Goal: Find specific page/section: Find specific page/section

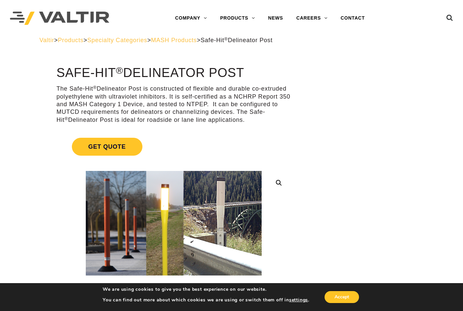
click at [82, 39] on span "Products" at bounding box center [71, 40] width 26 height 7
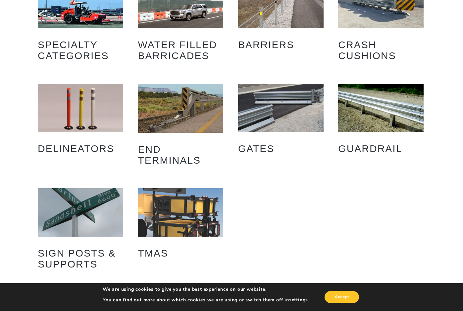
scroll to position [99, 0]
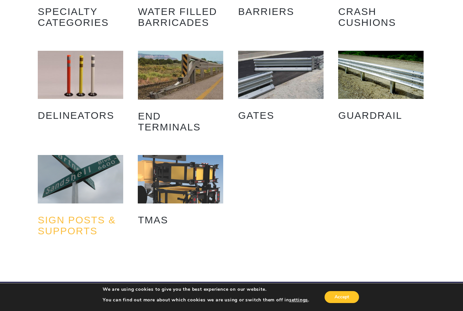
click at [86, 220] on h2 "Sign Posts & Supports (5)" at bounding box center [81, 225] width 86 height 32
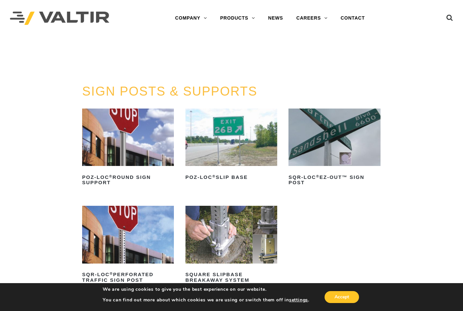
scroll to position [66, 0]
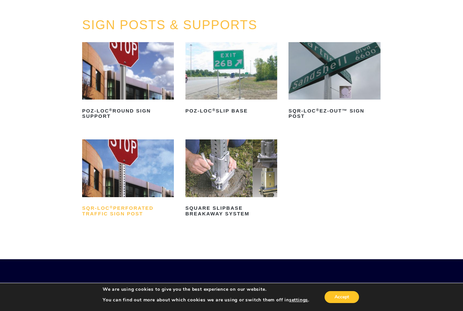
click at [126, 209] on h2 "SQR-LOC ® Perforated Traffic Sign Post" at bounding box center [128, 211] width 92 height 16
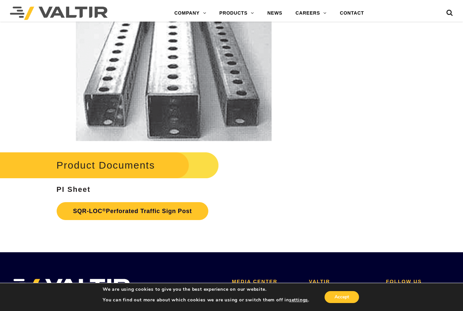
scroll to position [1160, 0]
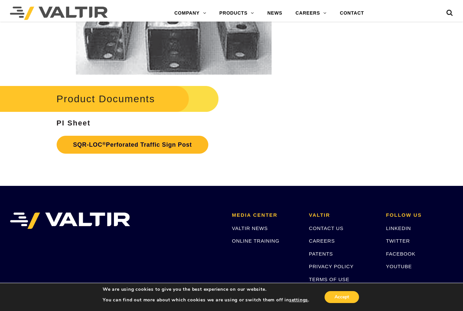
click at [171, 145] on link "SQR-LOC ® Perforated Traffic Sign Post" at bounding box center [133, 145] width 152 height 18
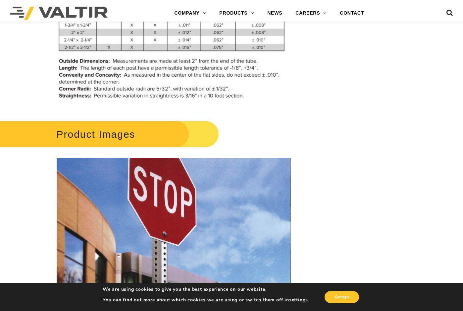
scroll to position [365, 0]
